Goal: Task Accomplishment & Management: Manage account settings

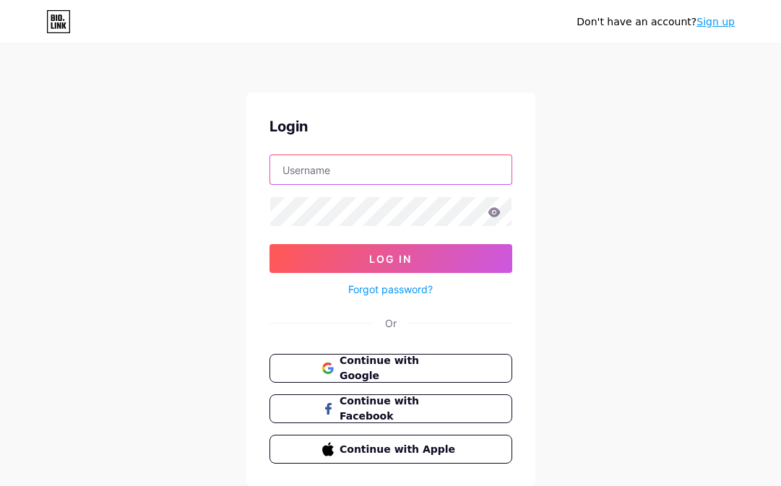
type input "lasignatura"
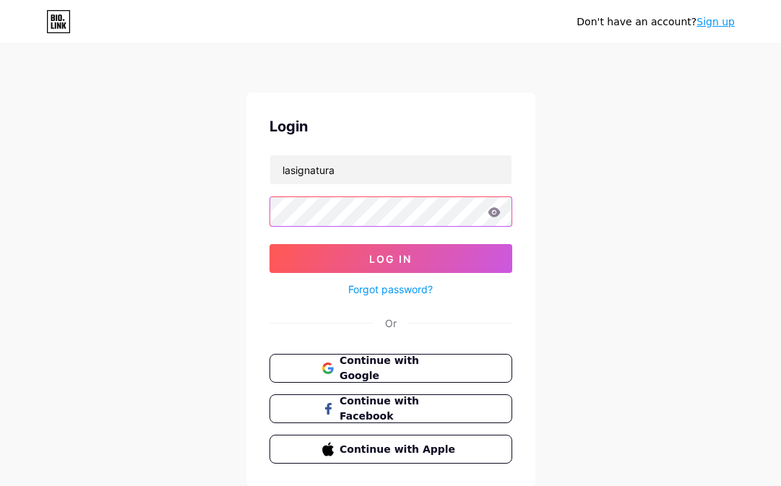
click at [390, 259] on button "Log In" at bounding box center [390, 258] width 243 height 29
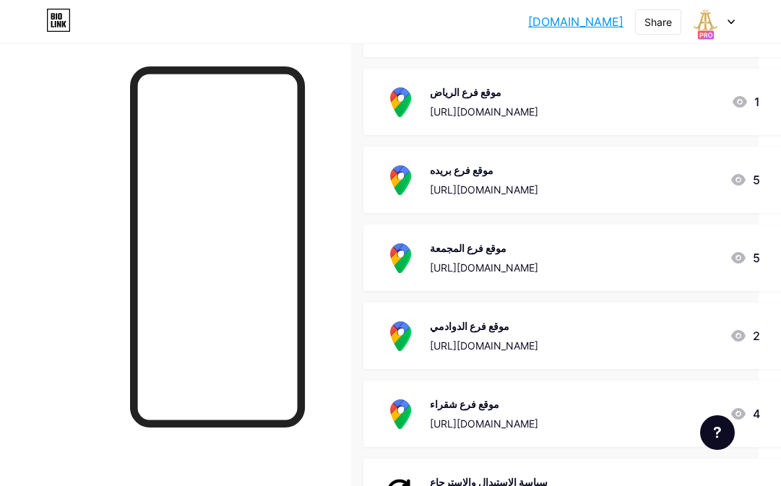
scroll to position [1288, 22]
click at [644, 169] on div "موقع فرع بريده [URL][DOMAIN_NAME] 5" at bounding box center [570, 181] width 379 height 38
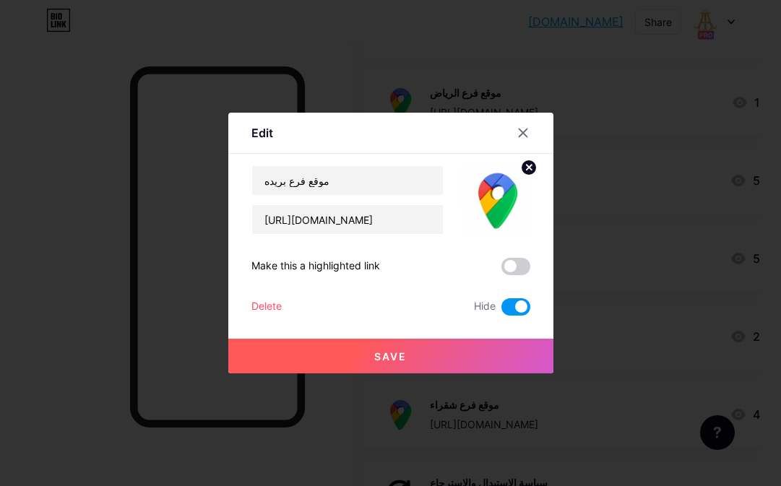
click at [272, 307] on div "Delete" at bounding box center [266, 306] width 30 height 17
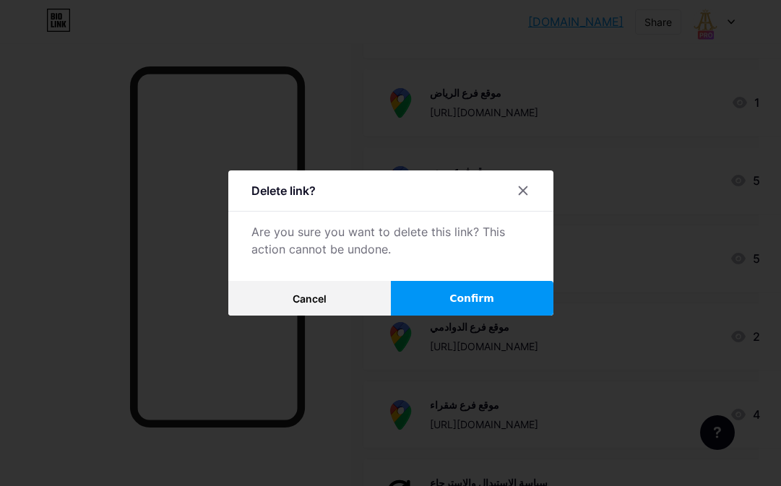
click at [511, 295] on button "Confirm" at bounding box center [472, 298] width 163 height 35
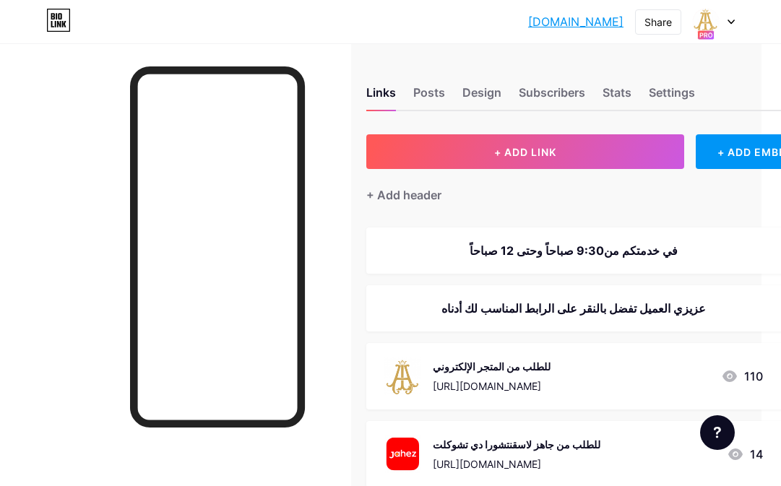
scroll to position [0, 20]
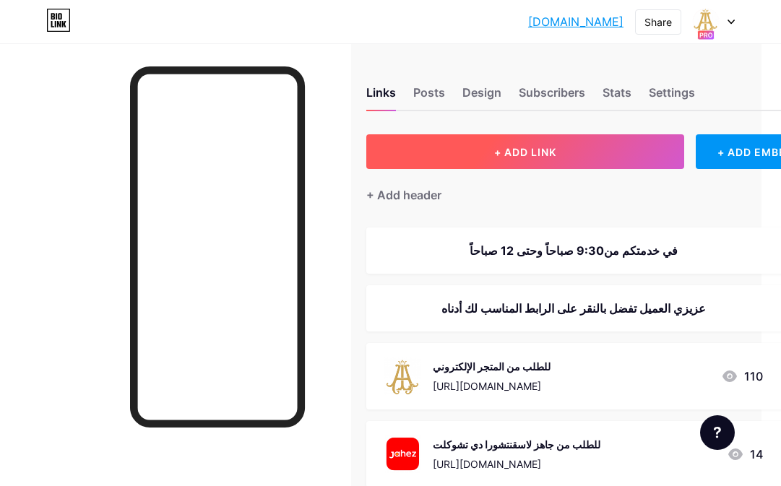
click at [499, 158] on button "+ ADD LINK" at bounding box center [525, 151] width 318 height 35
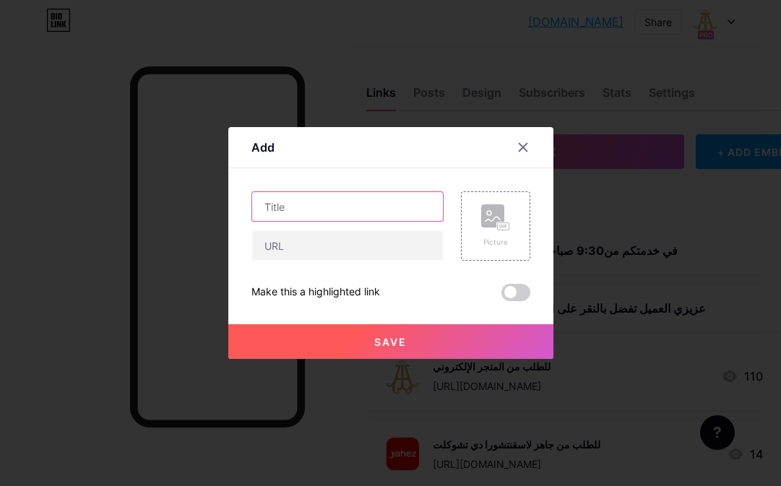
click at [331, 215] on input "text" at bounding box center [347, 206] width 191 height 29
type input "h"
type input "الشروذ الخاصة باليوم الوطني 2025"
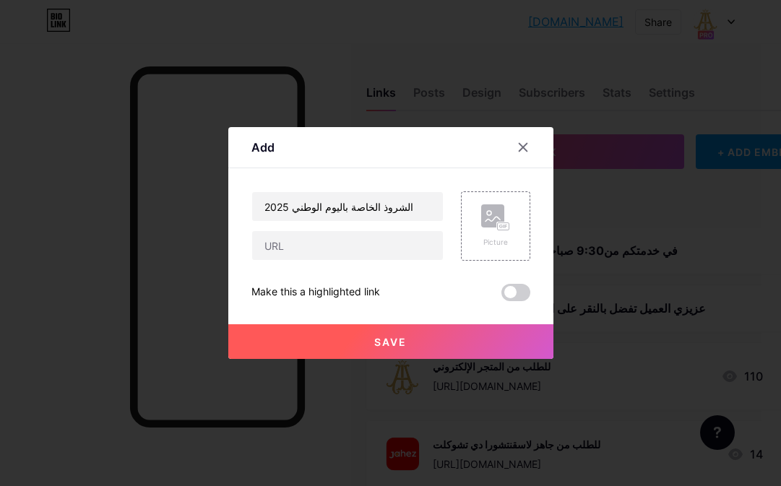
click at [413, 154] on div "Add" at bounding box center [390, 151] width 325 height 34
click at [495, 250] on div "Picture" at bounding box center [495, 225] width 69 height 69
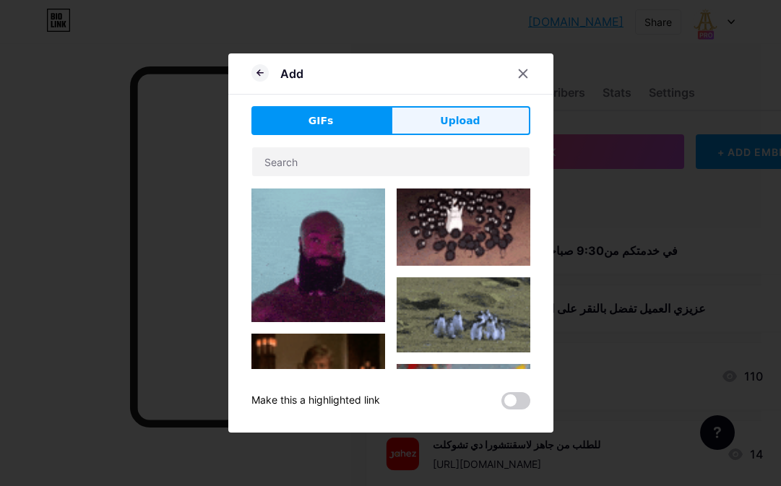
click at [446, 119] on span "Upload" at bounding box center [460, 120] width 40 height 15
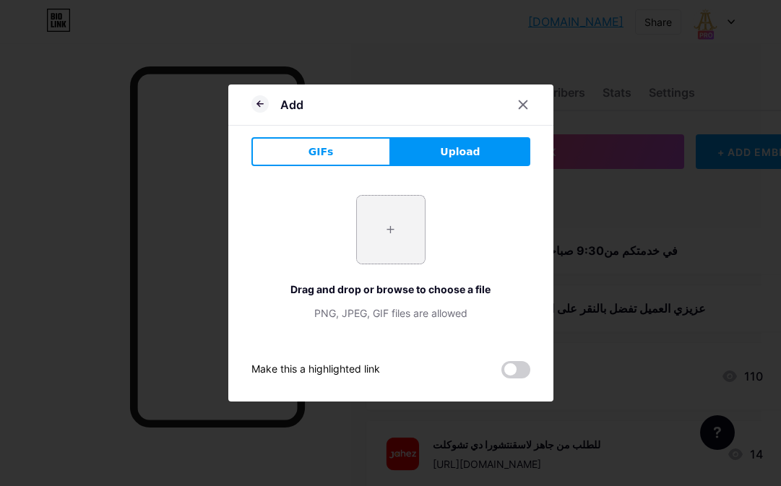
click at [367, 236] on input "file" at bounding box center [391, 230] width 68 height 68
type input "C:\fakepath\Screen Shot [DATE] 22.48.19.png"
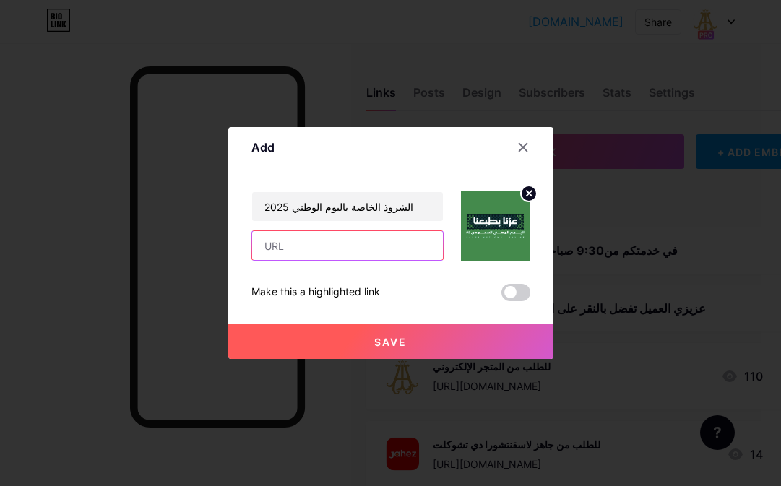
click at [301, 256] on input "text" at bounding box center [347, 245] width 191 height 29
paste input "[URL][DOMAIN_NAME]"
type input "[URL][DOMAIN_NAME]"
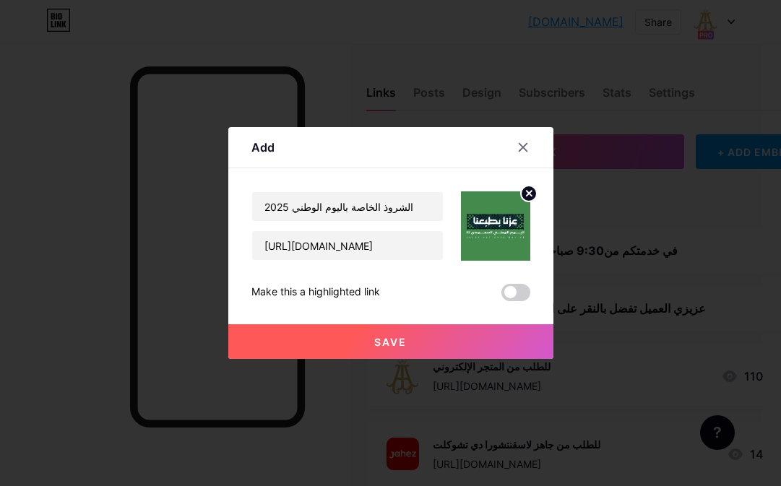
click at [456, 314] on div "Save" at bounding box center [390, 330] width 325 height 58
click at [429, 342] on button "Save" at bounding box center [390, 341] width 325 height 35
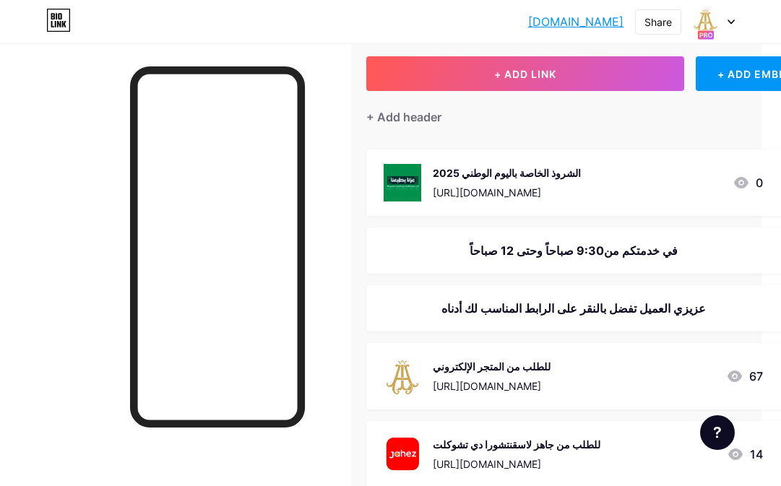
scroll to position [94, 20]
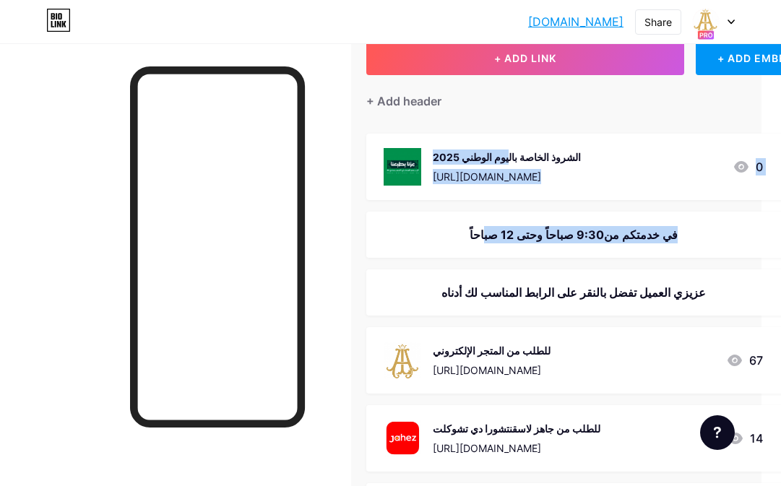
drag, startPoint x: 563, startPoint y: 158, endPoint x: 571, endPoint y: 161, distance: 7.8
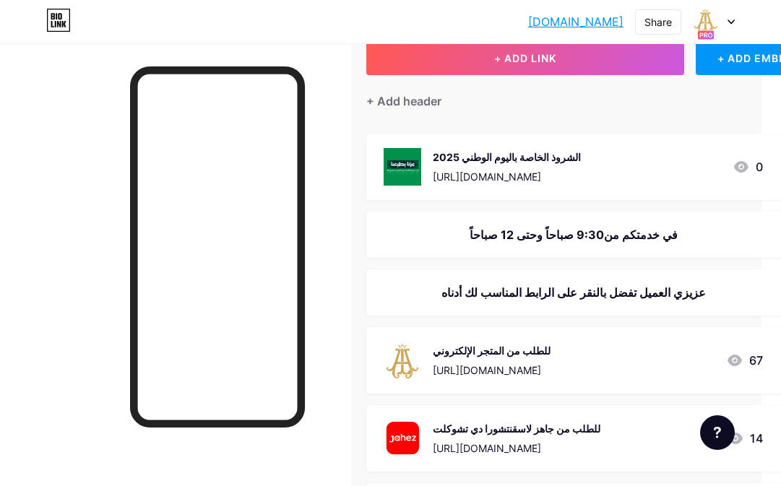
click at [575, 109] on div "+ Add header" at bounding box center [590, 92] width 449 height 35
drag, startPoint x: 757, startPoint y: 187, endPoint x: 761, endPoint y: 248, distance: 60.8
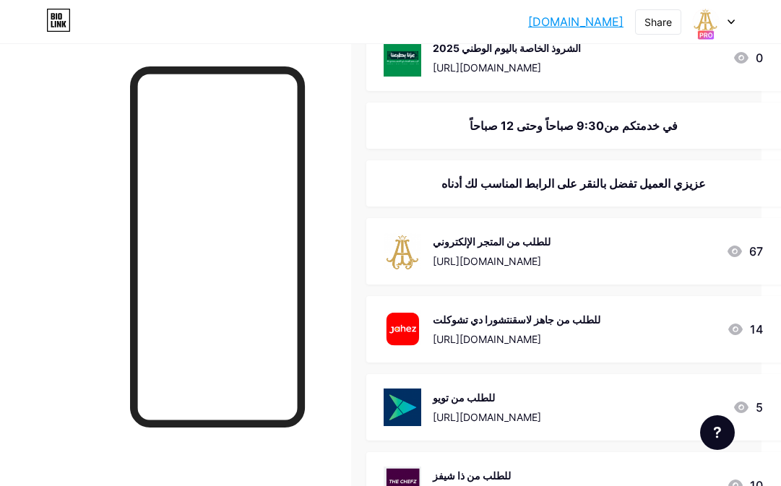
scroll to position [290, 20]
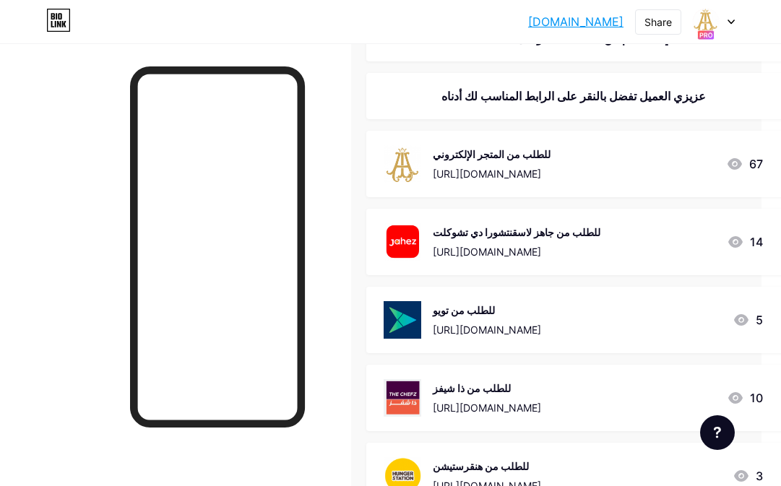
drag, startPoint x: 595, startPoint y: 161, endPoint x: 596, endPoint y: 187, distance: 26.0
click at [596, 187] on div "للطلب من المتجر الإلكتروني [URL][DOMAIN_NAME] 67" at bounding box center [590, 164] width 449 height 66
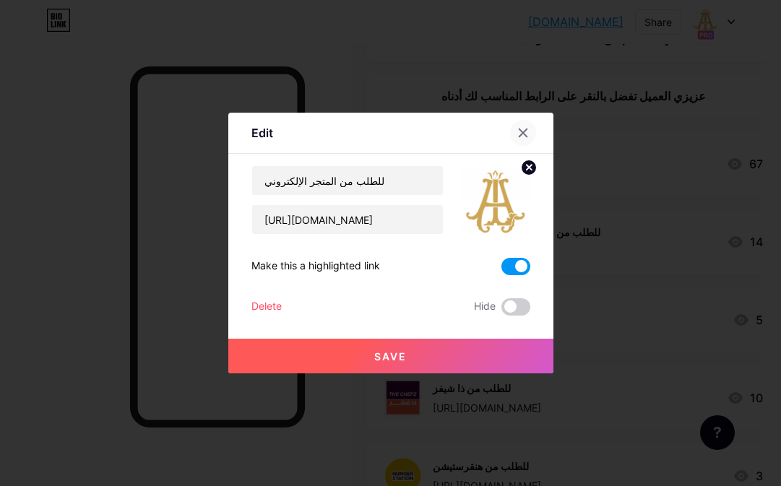
click at [521, 135] on icon at bounding box center [523, 133] width 8 height 8
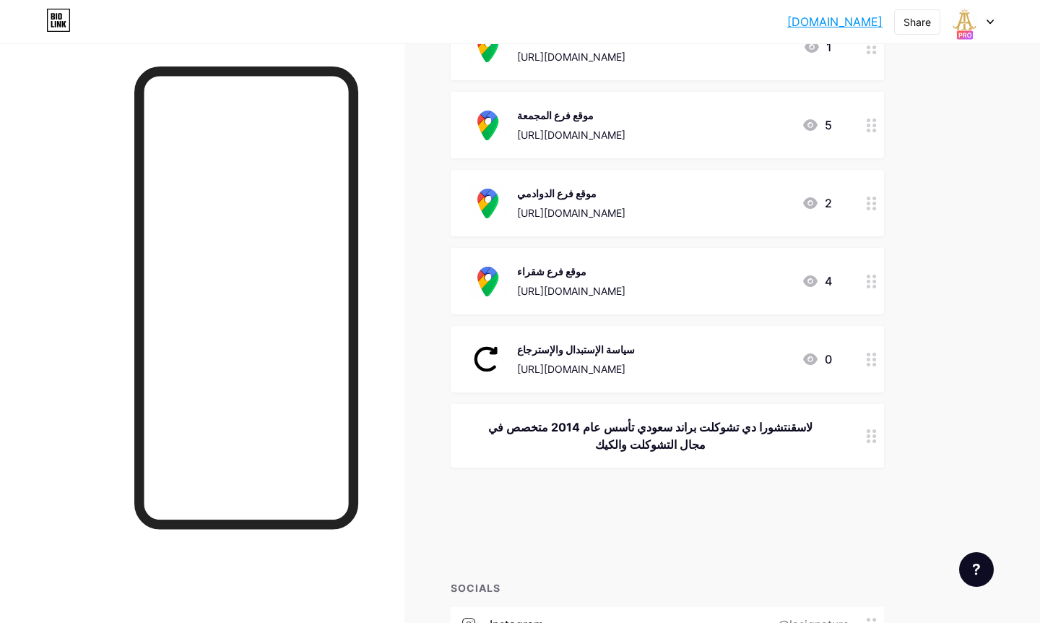
scroll to position [1351, 0]
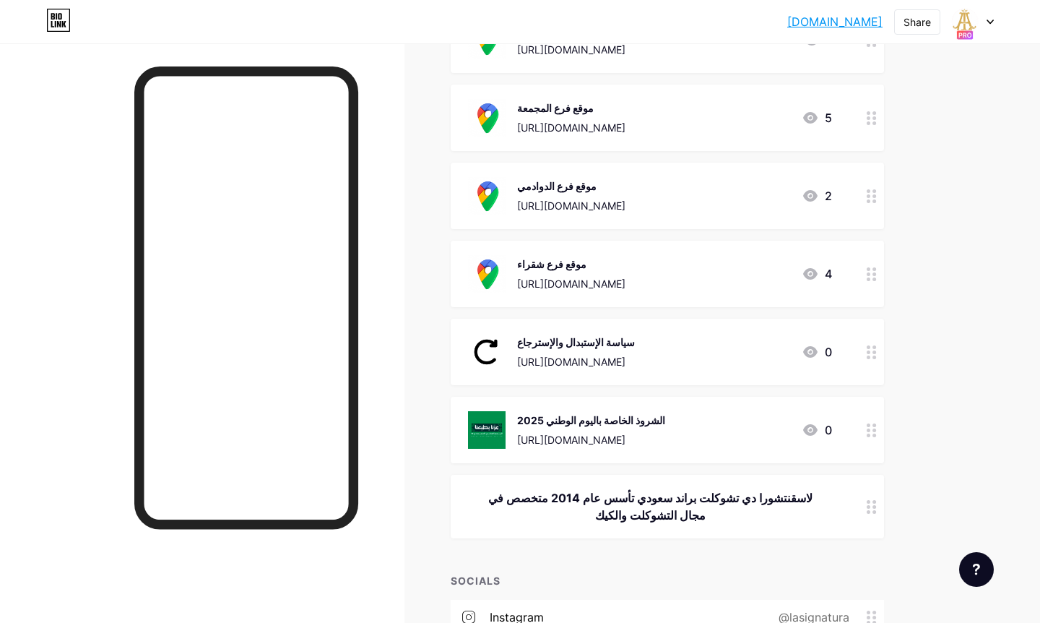
click at [780, 17] on link "[DOMAIN_NAME]" at bounding box center [834, 21] width 95 height 17
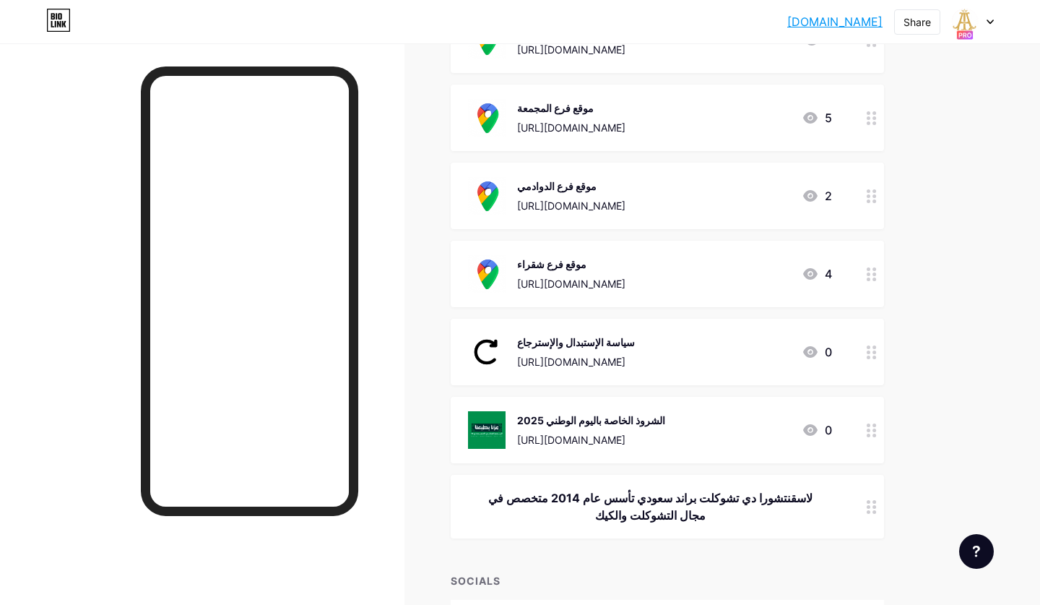
click at [665, 411] on div "الشروذ الخاصة باليوم الوطني 2025 [URL][DOMAIN_NAME]" at bounding box center [591, 430] width 148 height 38
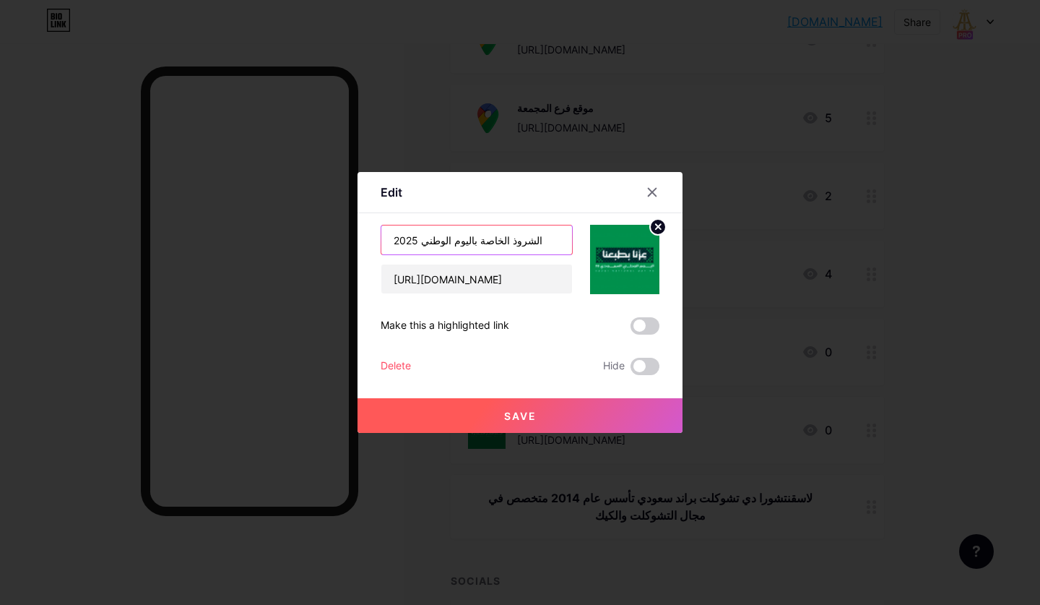
click at [502, 243] on input "الشروذ الخاصة باليوم الوطني 2025" at bounding box center [476, 239] width 191 height 29
type input "الشروط الخاصة باليوم الوطني 2025"
click at [660, 229] on circle at bounding box center [658, 227] width 16 height 16
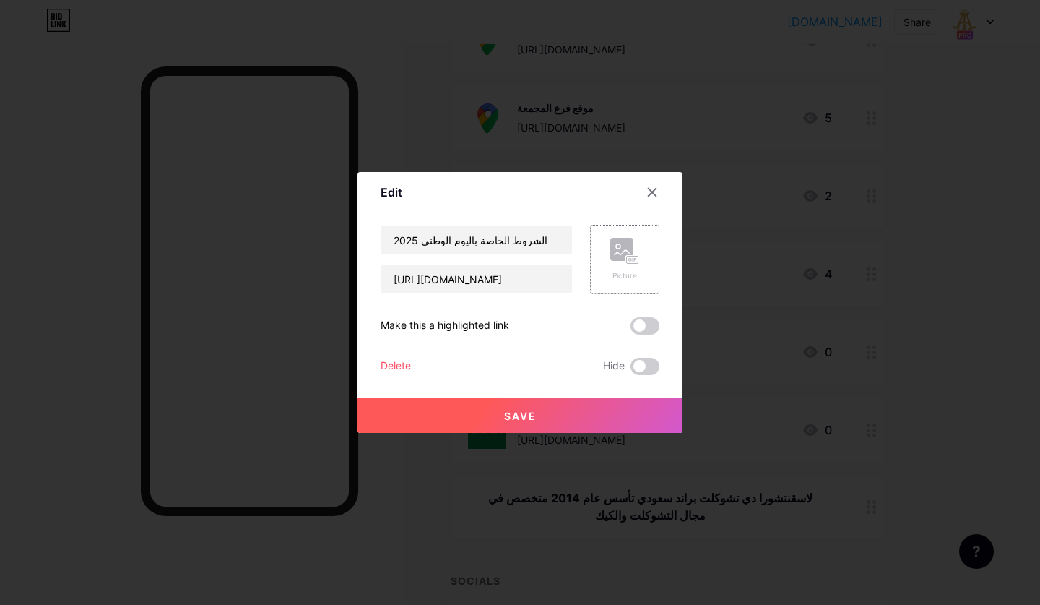
click at [616, 262] on icon at bounding box center [624, 251] width 29 height 27
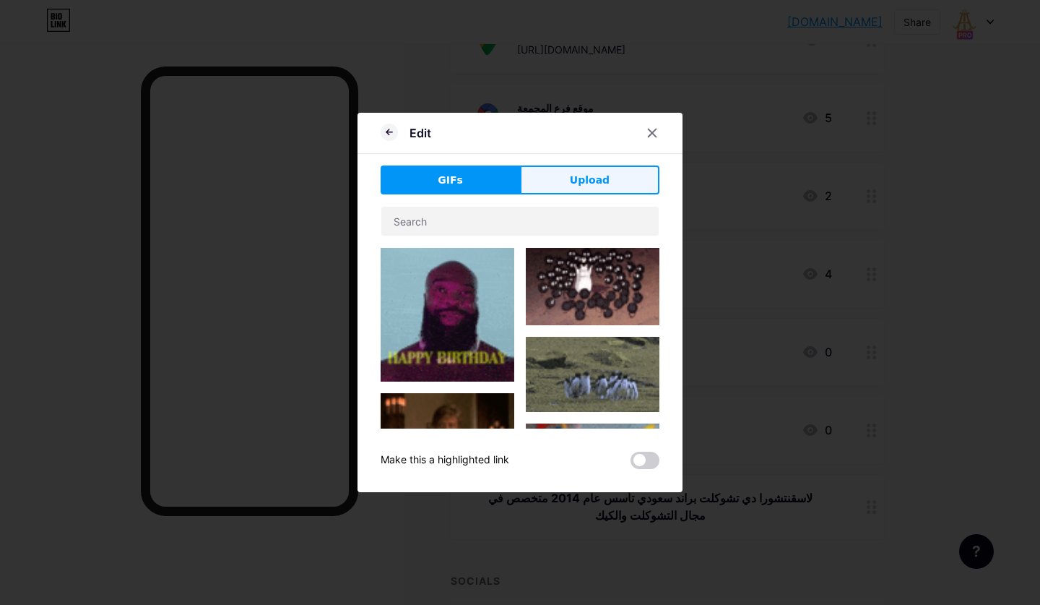
click at [590, 176] on span "Upload" at bounding box center [590, 180] width 40 height 15
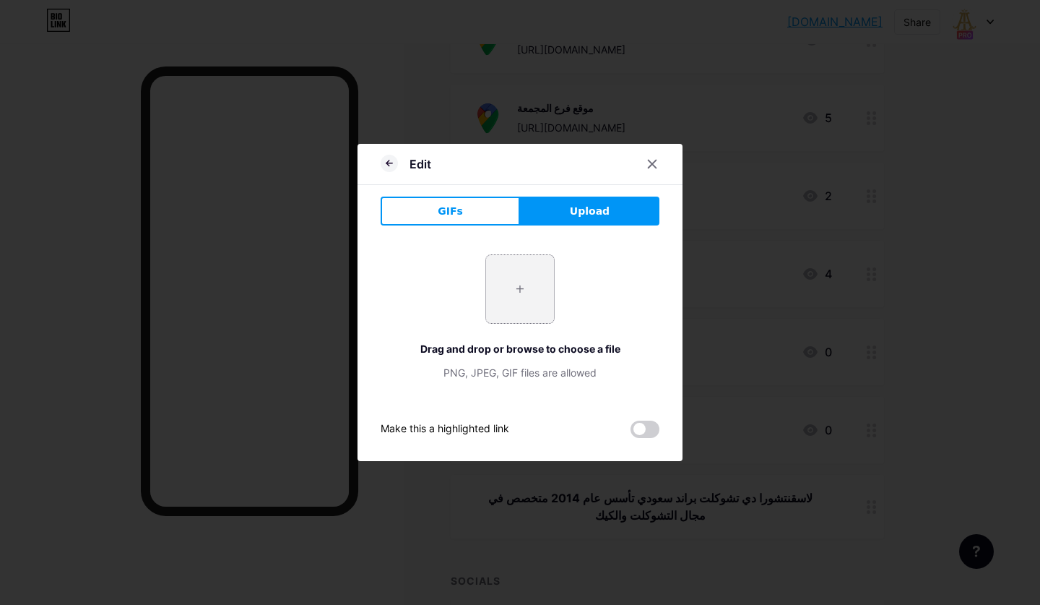
click at [517, 303] on input "file" at bounding box center [520, 289] width 68 height 68
type input "C:\fakepath\Screen Shot [DATE] 22.51.56.png"
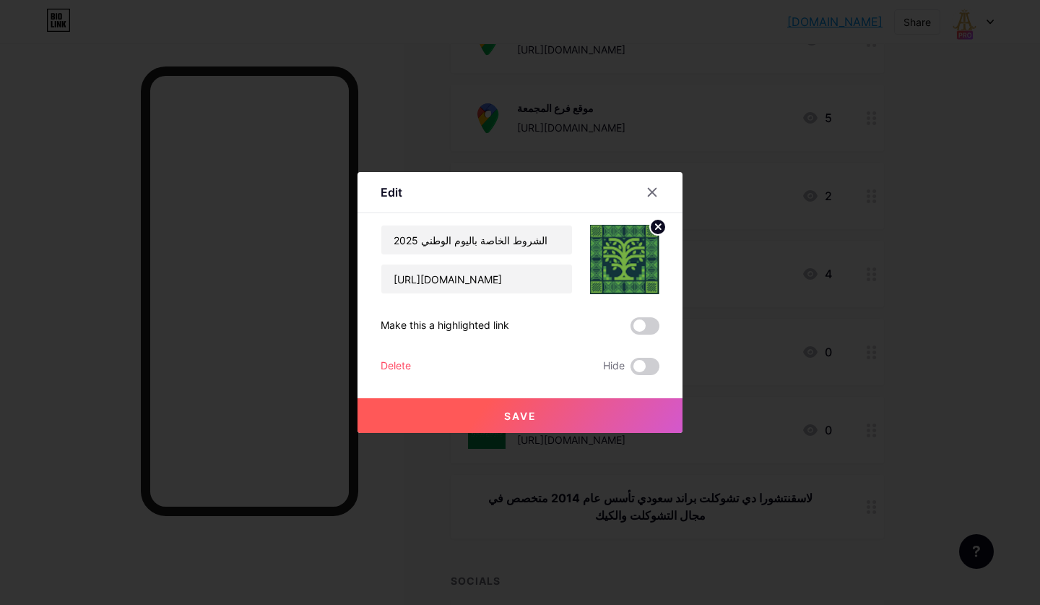
click at [593, 420] on button "Save" at bounding box center [520, 415] width 325 height 35
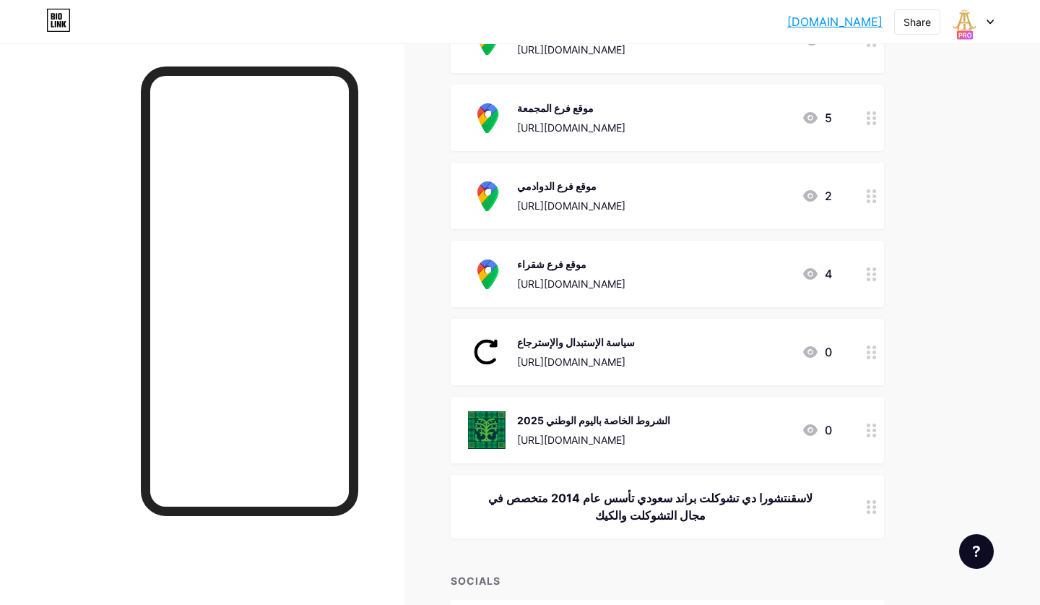
click at [780, 25] on link "[DOMAIN_NAME]" at bounding box center [834, 21] width 95 height 17
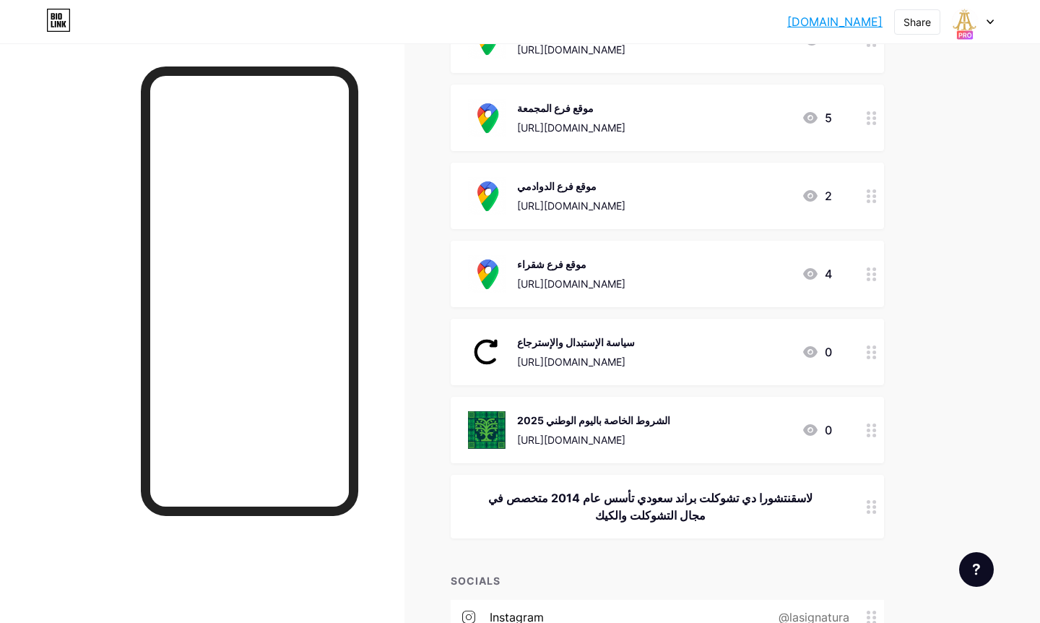
click at [670, 418] on div "الشروط الخاصة باليوم الوطني 2025" at bounding box center [593, 420] width 153 height 15
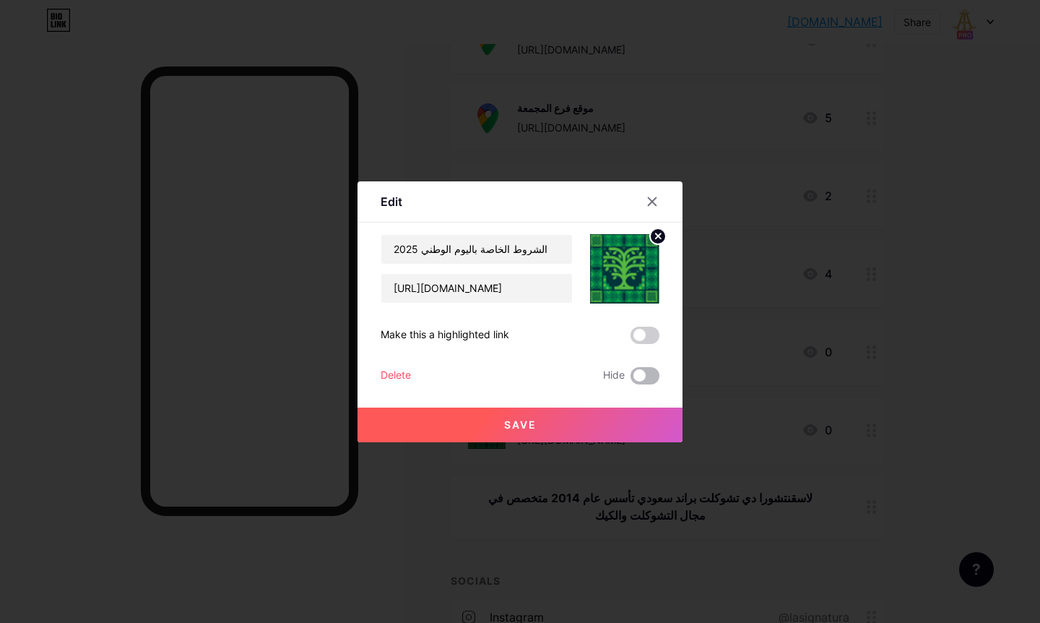
click at [645, 373] on span at bounding box center [645, 375] width 29 height 17
click at [631, 379] on input "checkbox" at bounding box center [631, 379] width 0 height 0
click at [645, 373] on span at bounding box center [645, 375] width 29 height 17
click at [631, 379] on input "checkbox" at bounding box center [631, 379] width 0 height 0
click at [616, 423] on button "Save" at bounding box center [520, 424] width 325 height 35
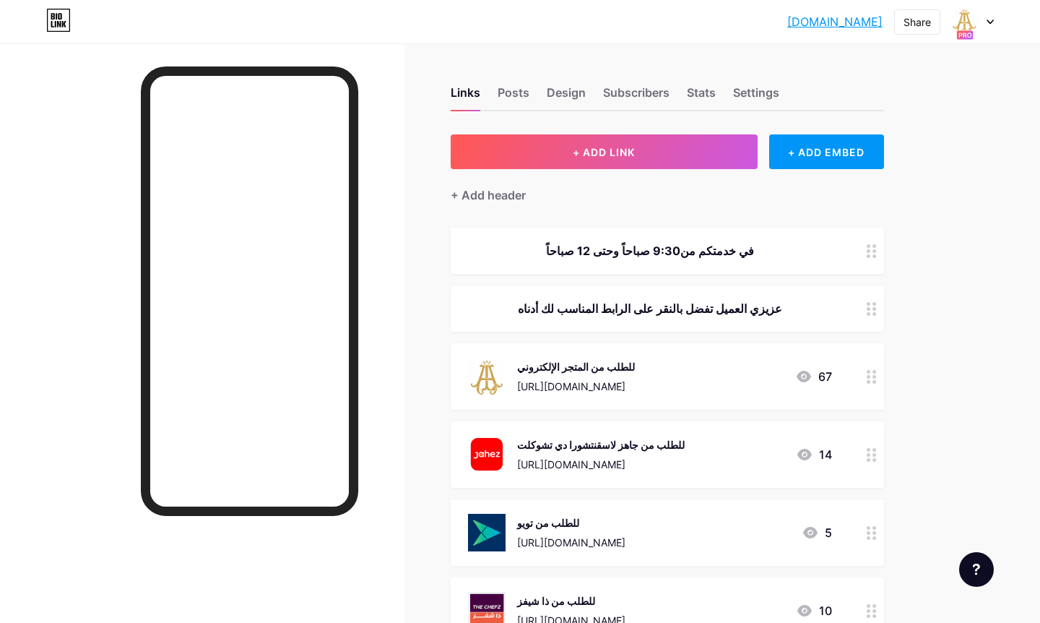
scroll to position [0, 0]
click at [780, 25] on link "[DOMAIN_NAME]" at bounding box center [834, 21] width 95 height 17
